Goal: Obtain resource: Download file/media

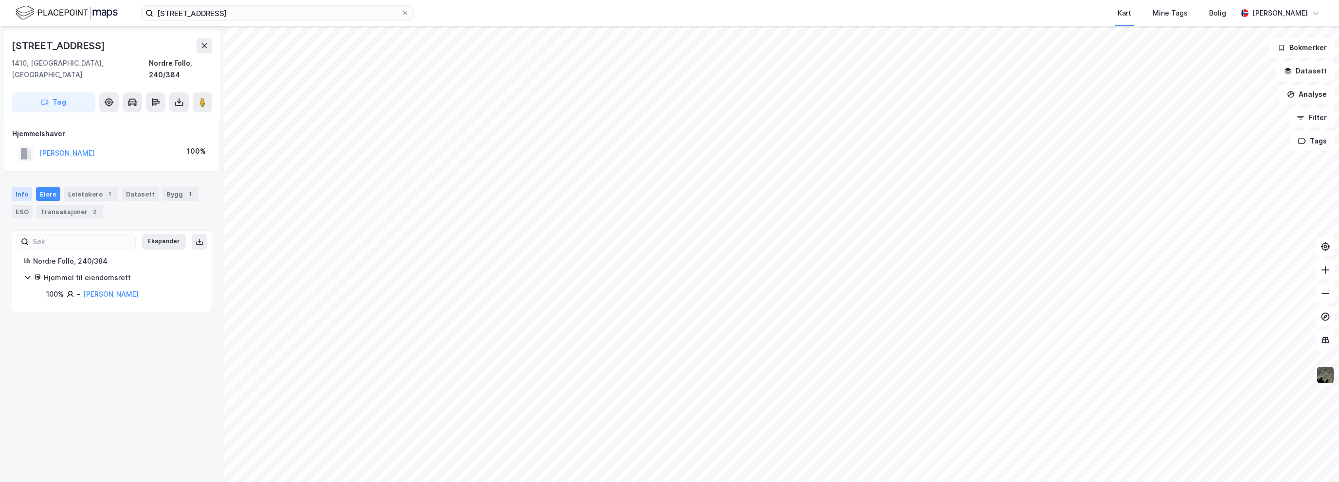
click at [26, 187] on div "Info" at bounding box center [22, 194] width 20 height 14
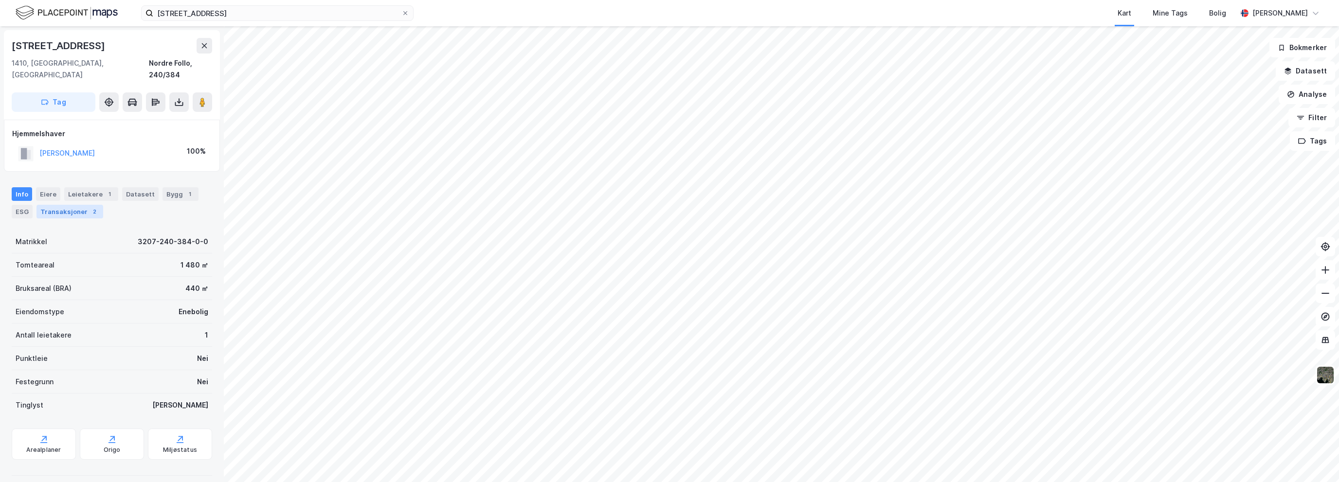
click at [76, 205] on div "Transaksjoner 2" at bounding box center [69, 212] width 67 height 14
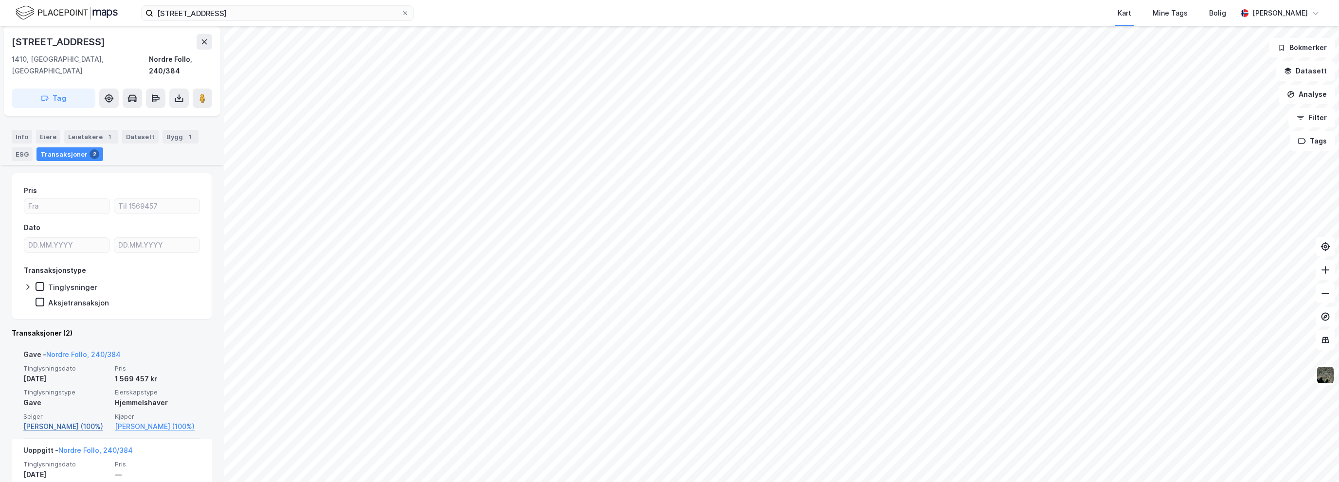
scroll to position [121, 0]
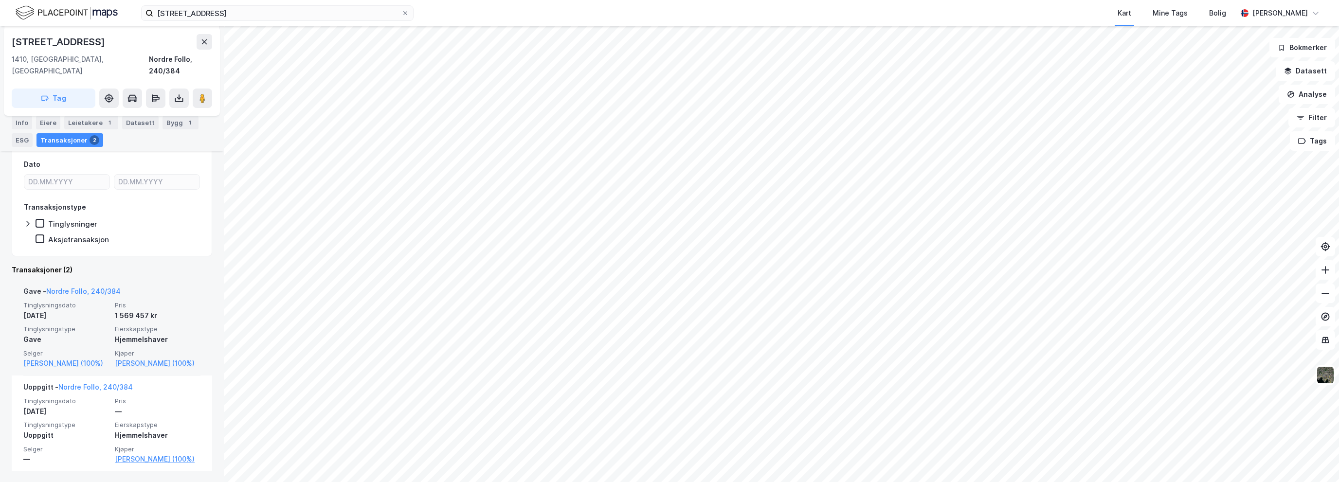
click at [156, 310] on div "1 569 457 kr" at bounding box center [158, 316] width 86 height 12
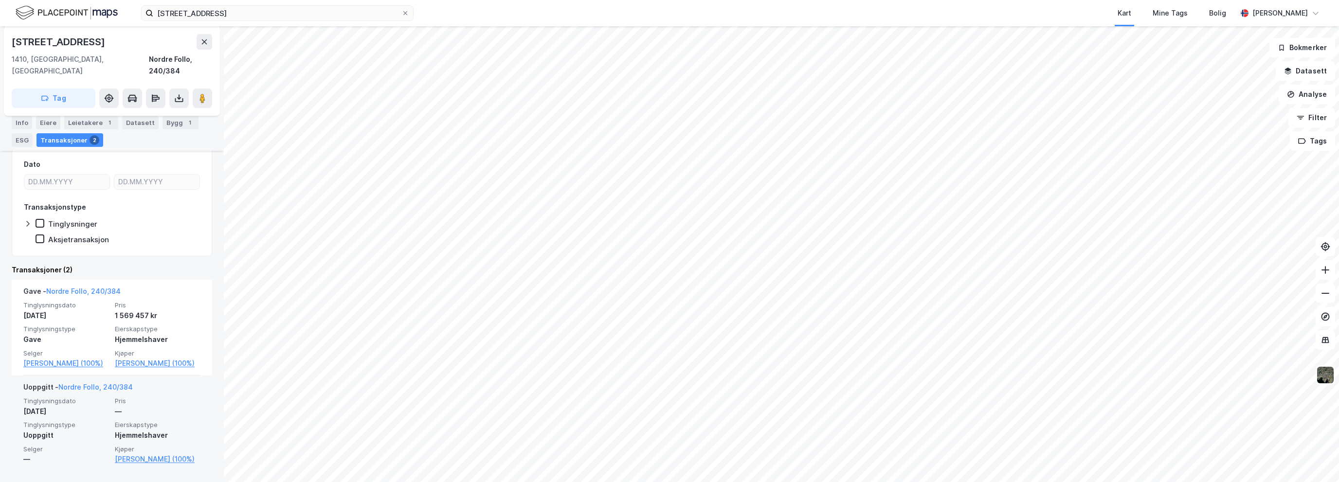
click at [150, 407] on div "—" at bounding box center [158, 412] width 86 height 12
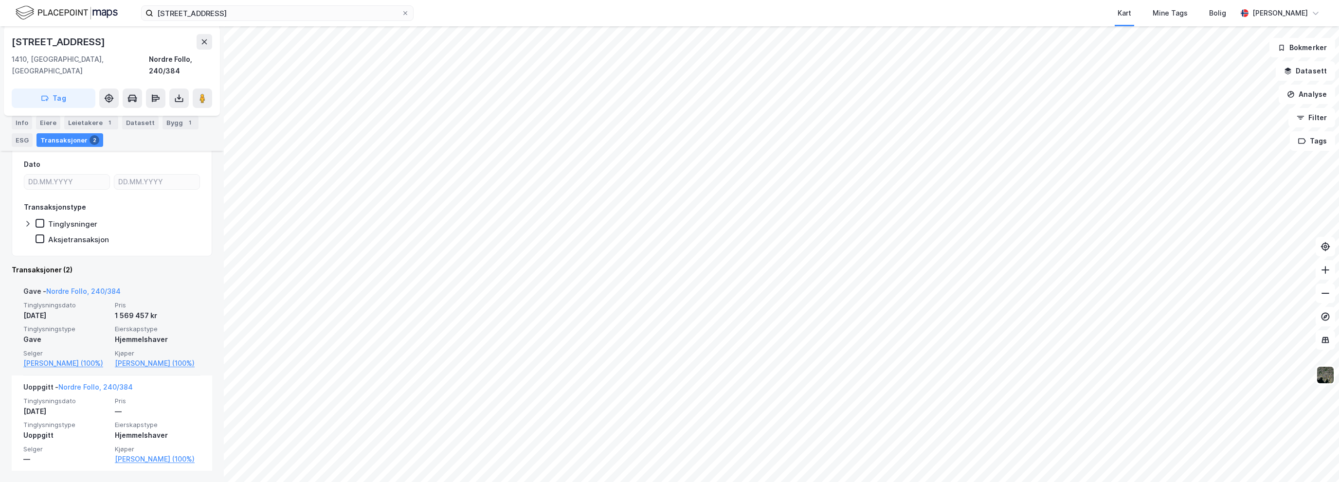
click at [150, 286] on div "Gave - Nordre Follo, 240/384" at bounding box center [111, 294] width 177 height 16
click at [745, 15] on div "Kart Mine Tags Bolig" at bounding box center [848, 13] width 777 height 26
click at [759, 5] on div "Kart Mine Tags Bolig" at bounding box center [848, 13] width 777 height 26
click at [23, 118] on div "Info" at bounding box center [22, 123] width 20 height 14
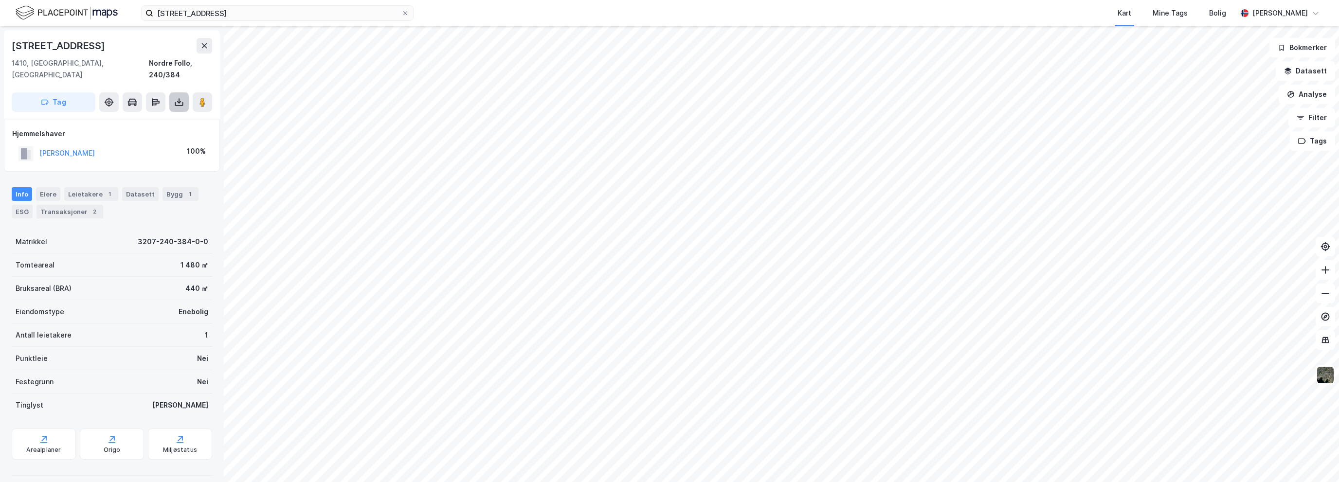
click at [183, 97] on icon at bounding box center [179, 102] width 10 height 10
click at [159, 118] on div "Last ned grunnbok" at bounding box center [131, 122] width 56 height 8
click at [1312, 77] on button "Datasett" at bounding box center [1305, 70] width 59 height 19
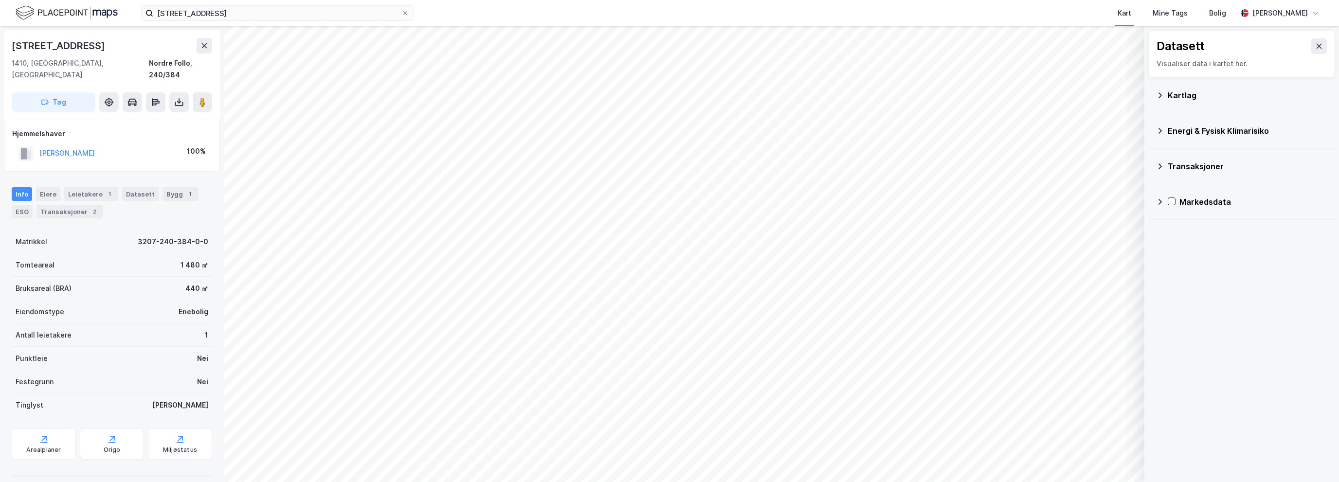
click at [1196, 97] on div "Kartlag" at bounding box center [1248, 96] width 160 height 12
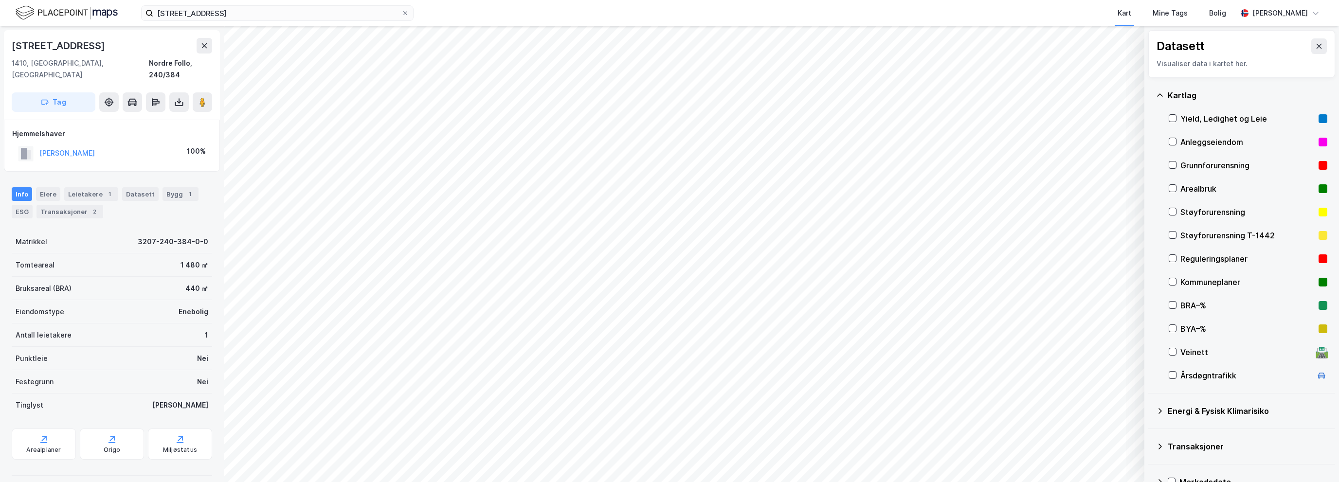
scroll to position [21, 0]
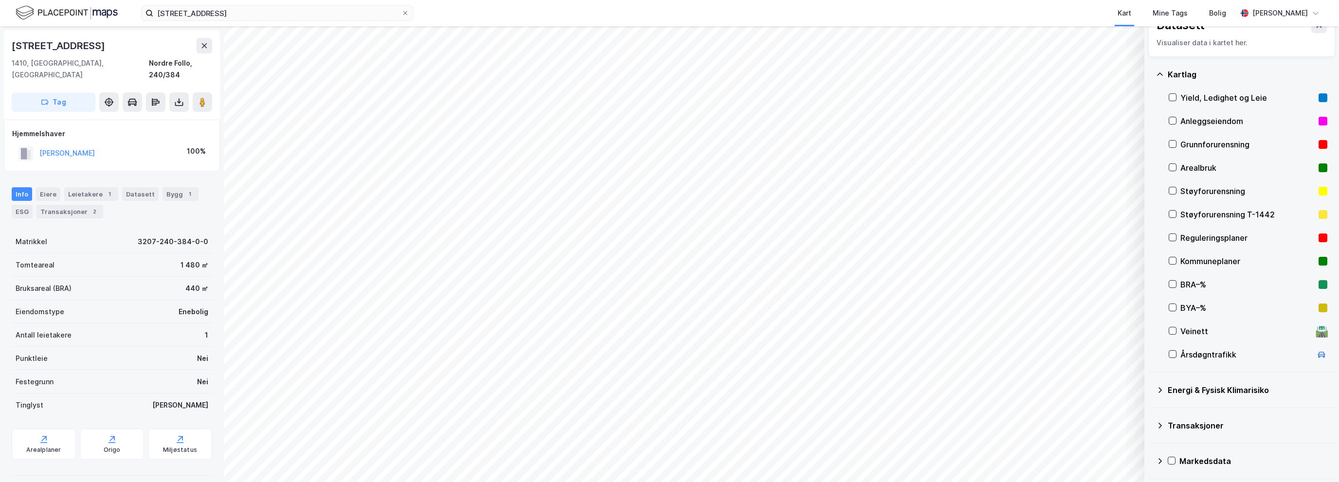
click at [1222, 389] on div "Energi & Fysisk Klimarisiko" at bounding box center [1248, 390] width 160 height 12
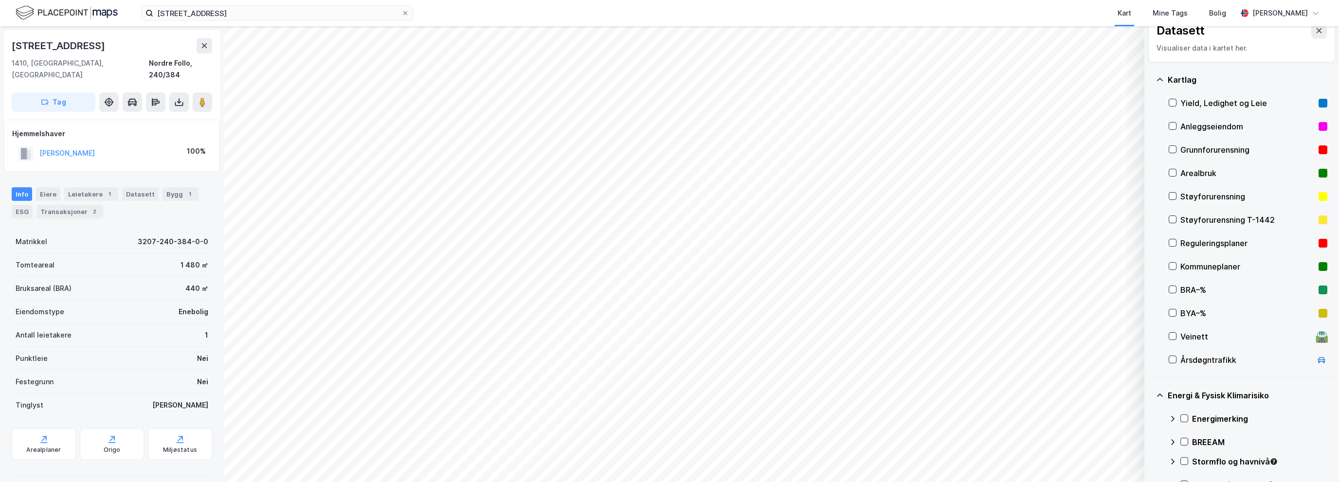
scroll to position [0, 0]
